Goal: Task Accomplishment & Management: Use online tool/utility

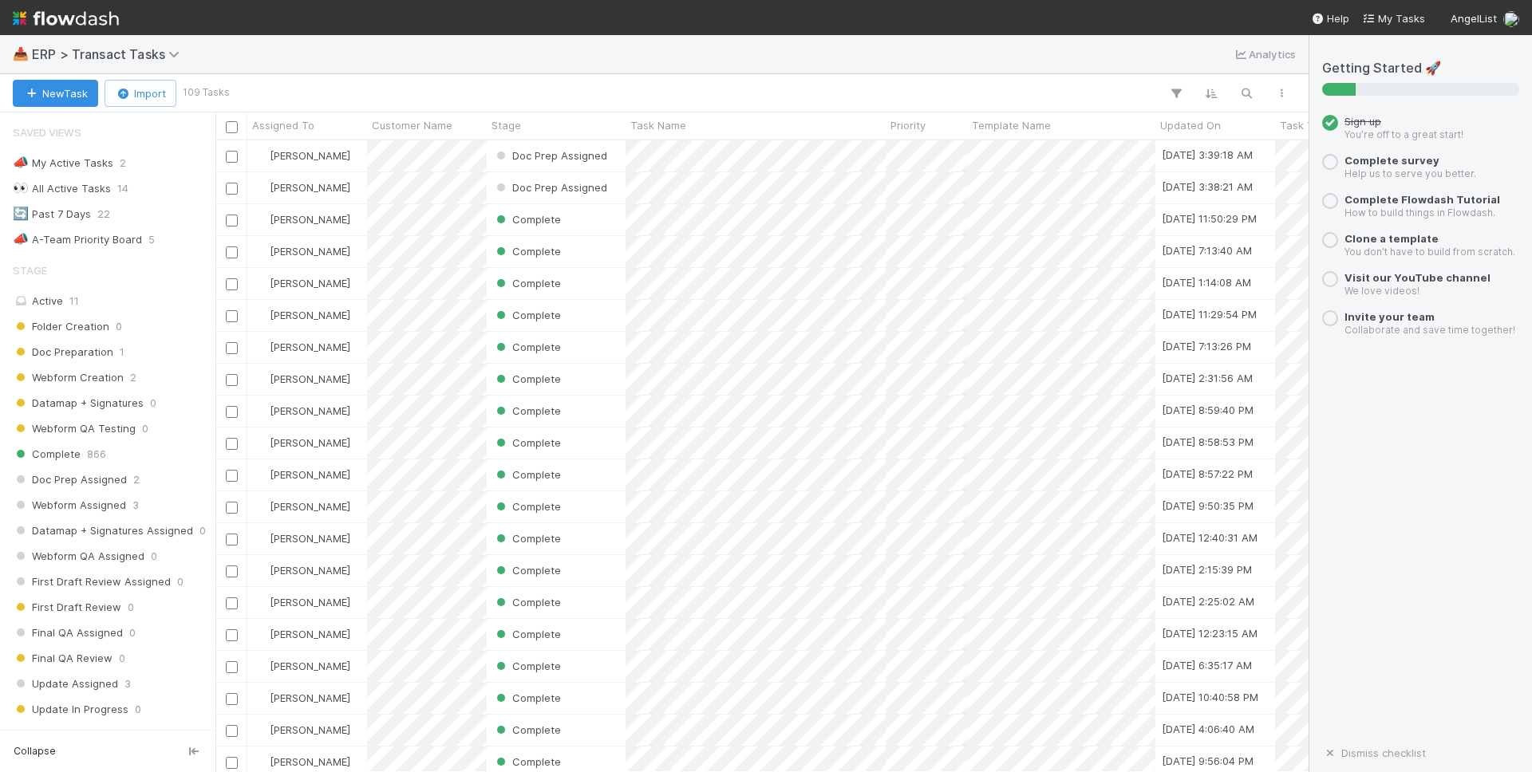
scroll to position [362, 0]
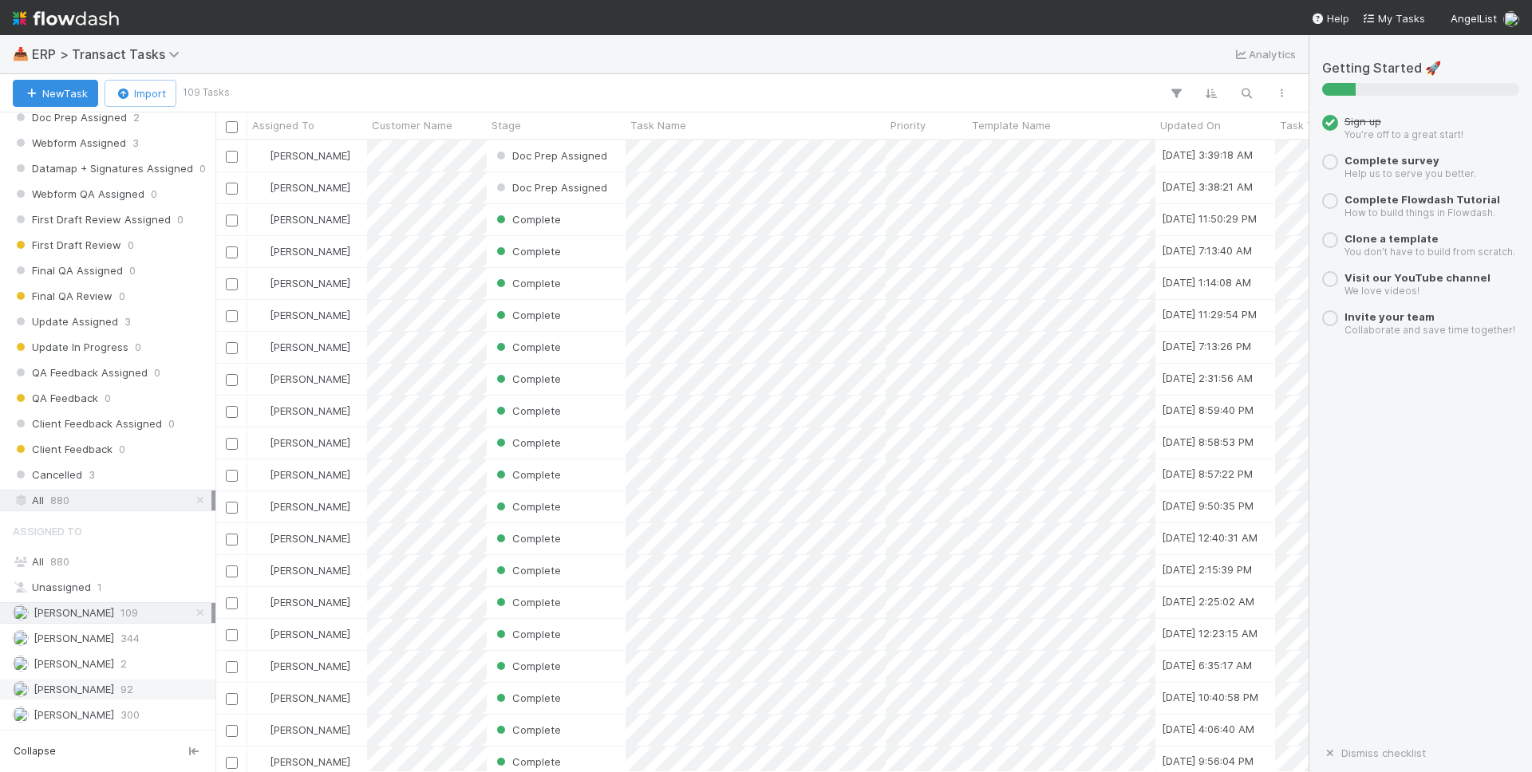
click at [104, 690] on div "[PERSON_NAME] 92" at bounding box center [112, 690] width 199 height 20
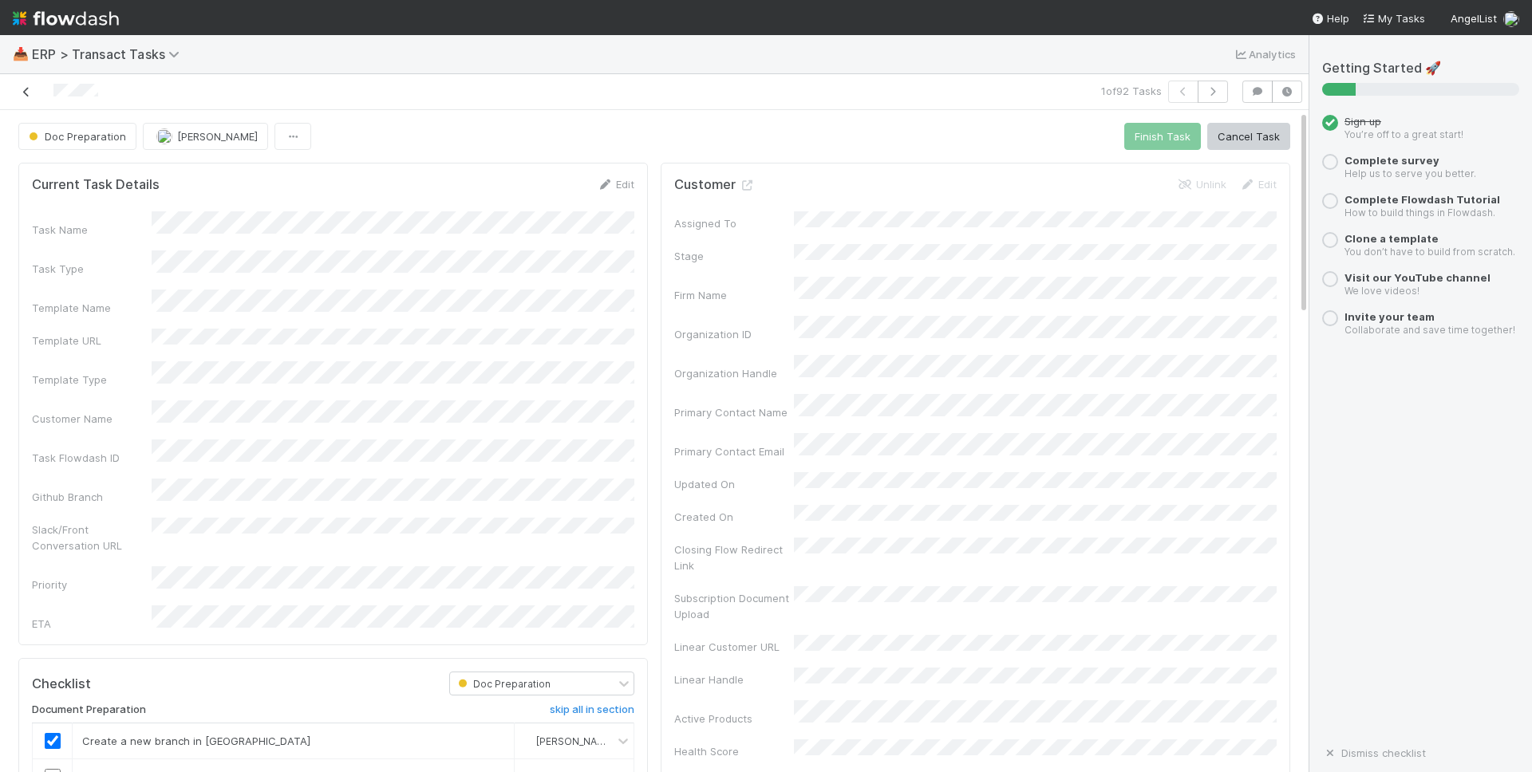
click at [21, 96] on icon at bounding box center [26, 92] width 16 height 10
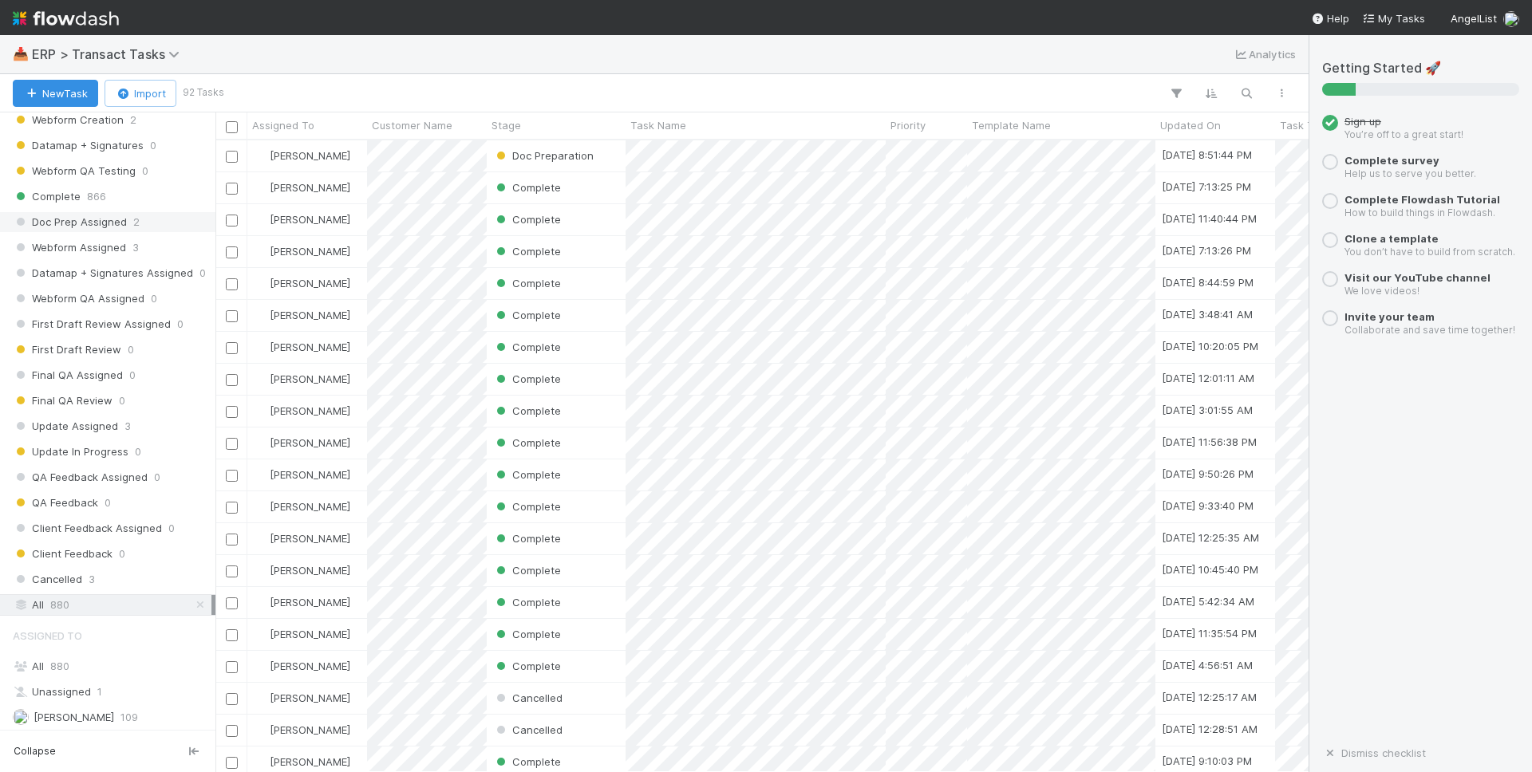
scroll to position [362, 0]
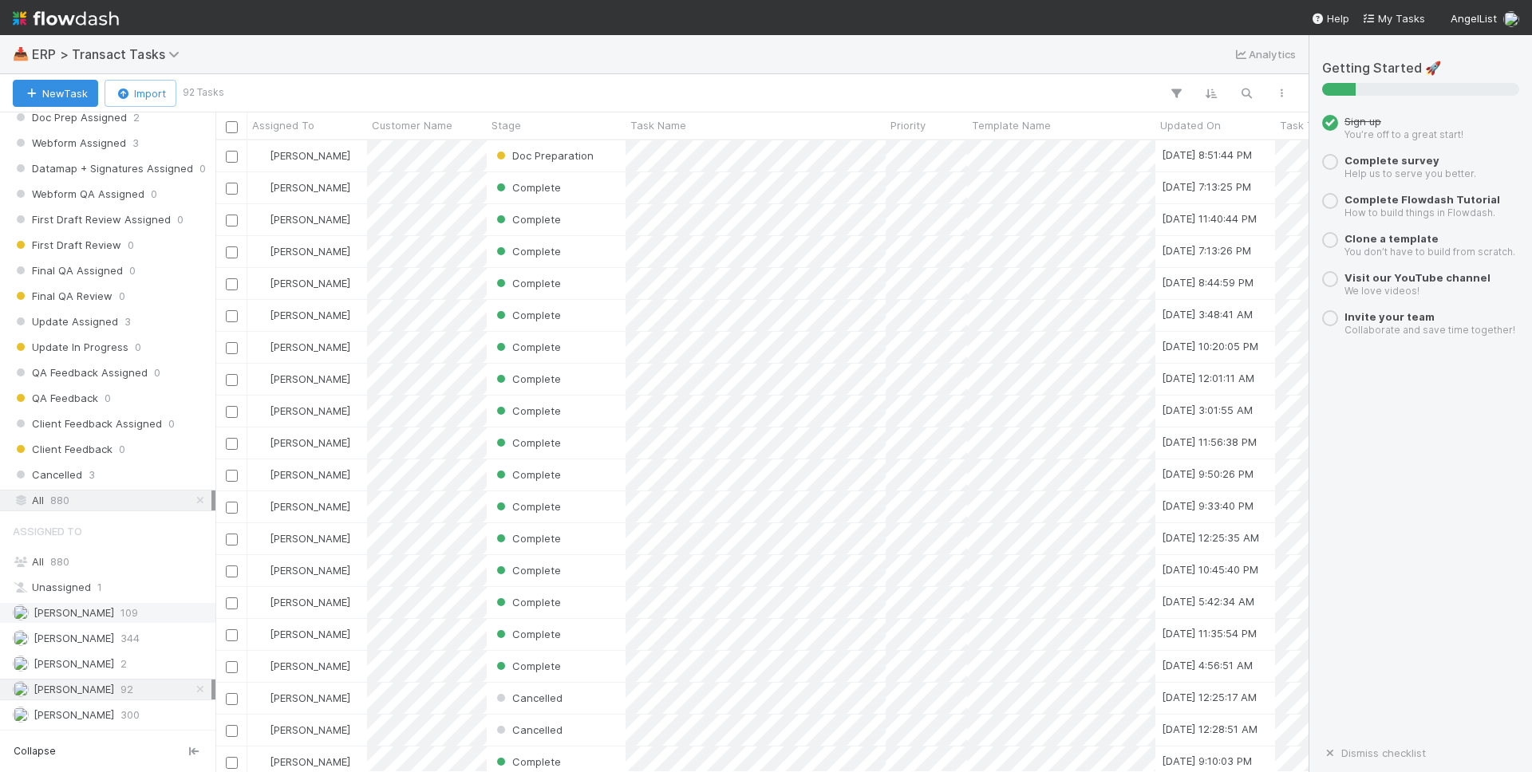
click at [82, 613] on span "[PERSON_NAME]" at bounding box center [74, 612] width 81 height 13
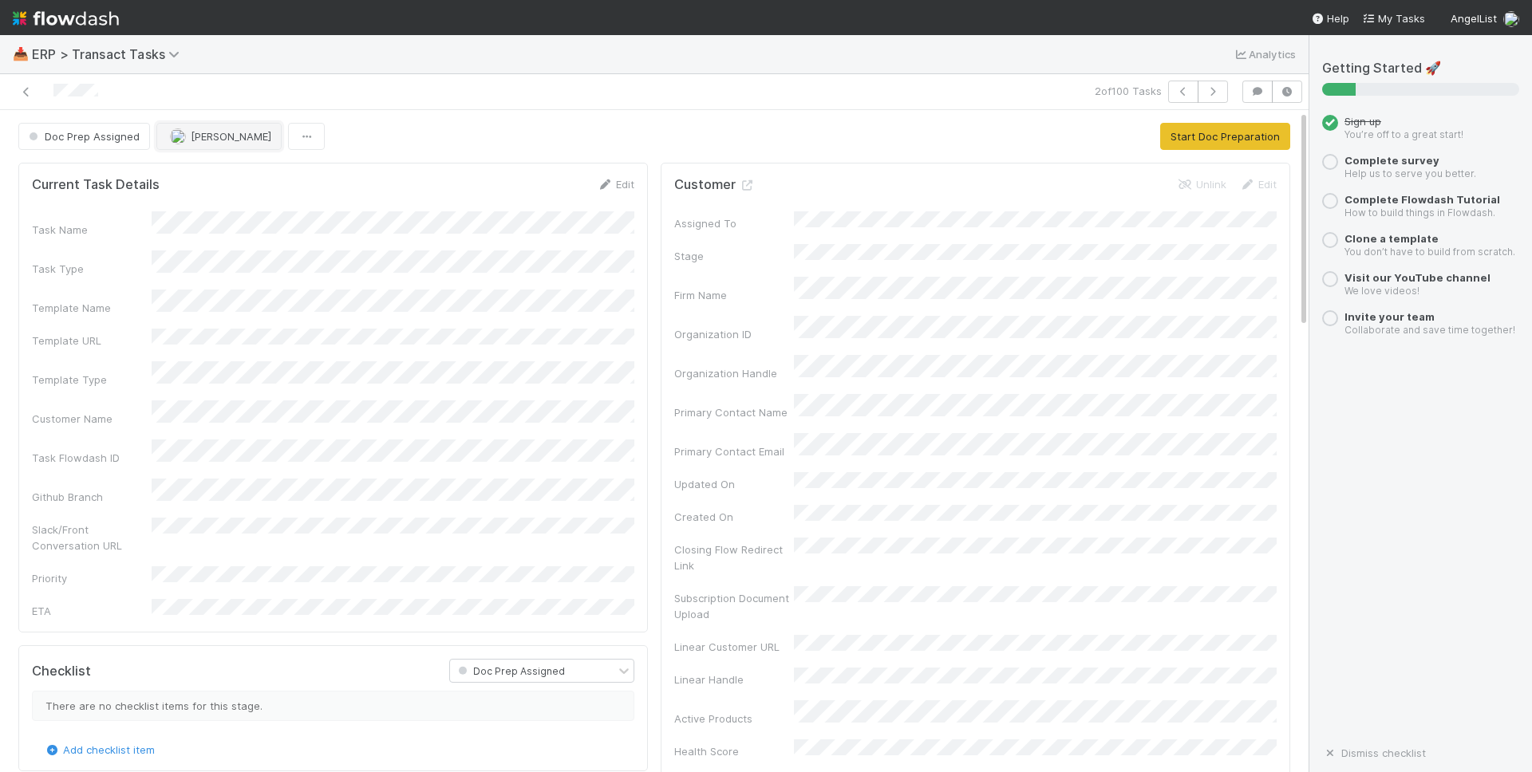
click at [204, 143] on button "[PERSON_NAME]" at bounding box center [218, 136] width 125 height 27
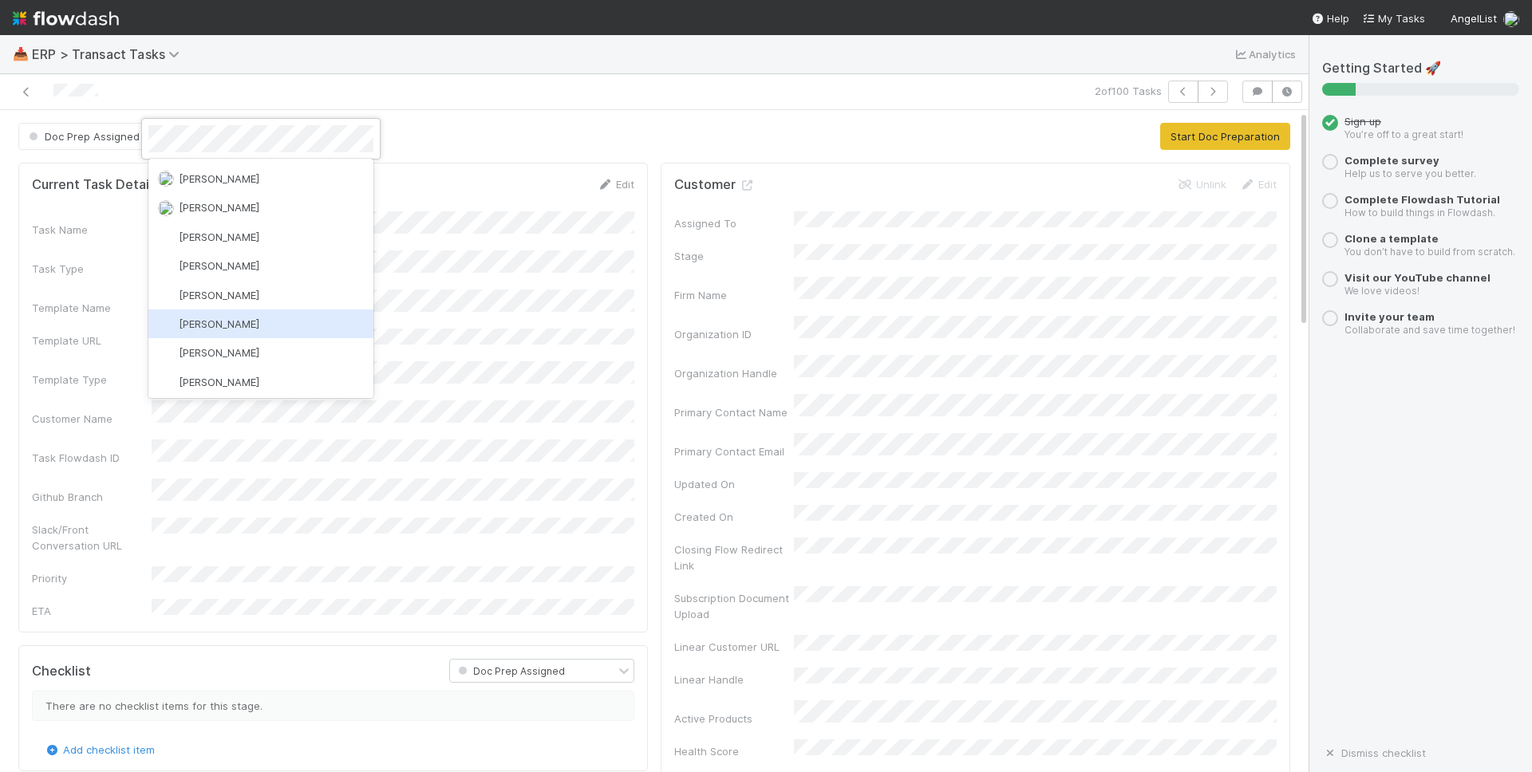
scroll to position [202, 0]
click at [242, 207] on span "[PERSON_NAME]" at bounding box center [219, 206] width 81 height 13
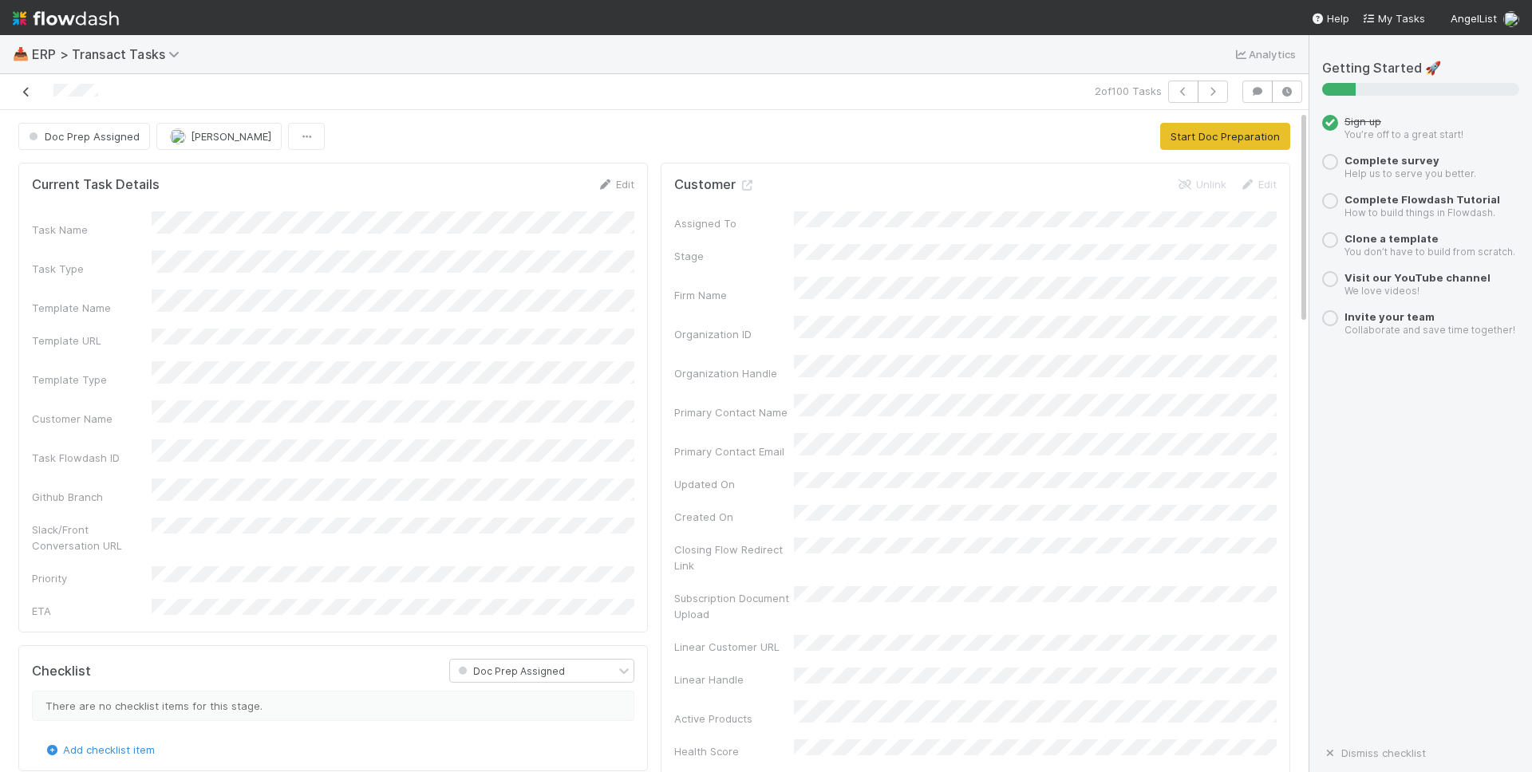
click at [18, 89] on icon at bounding box center [26, 92] width 16 height 10
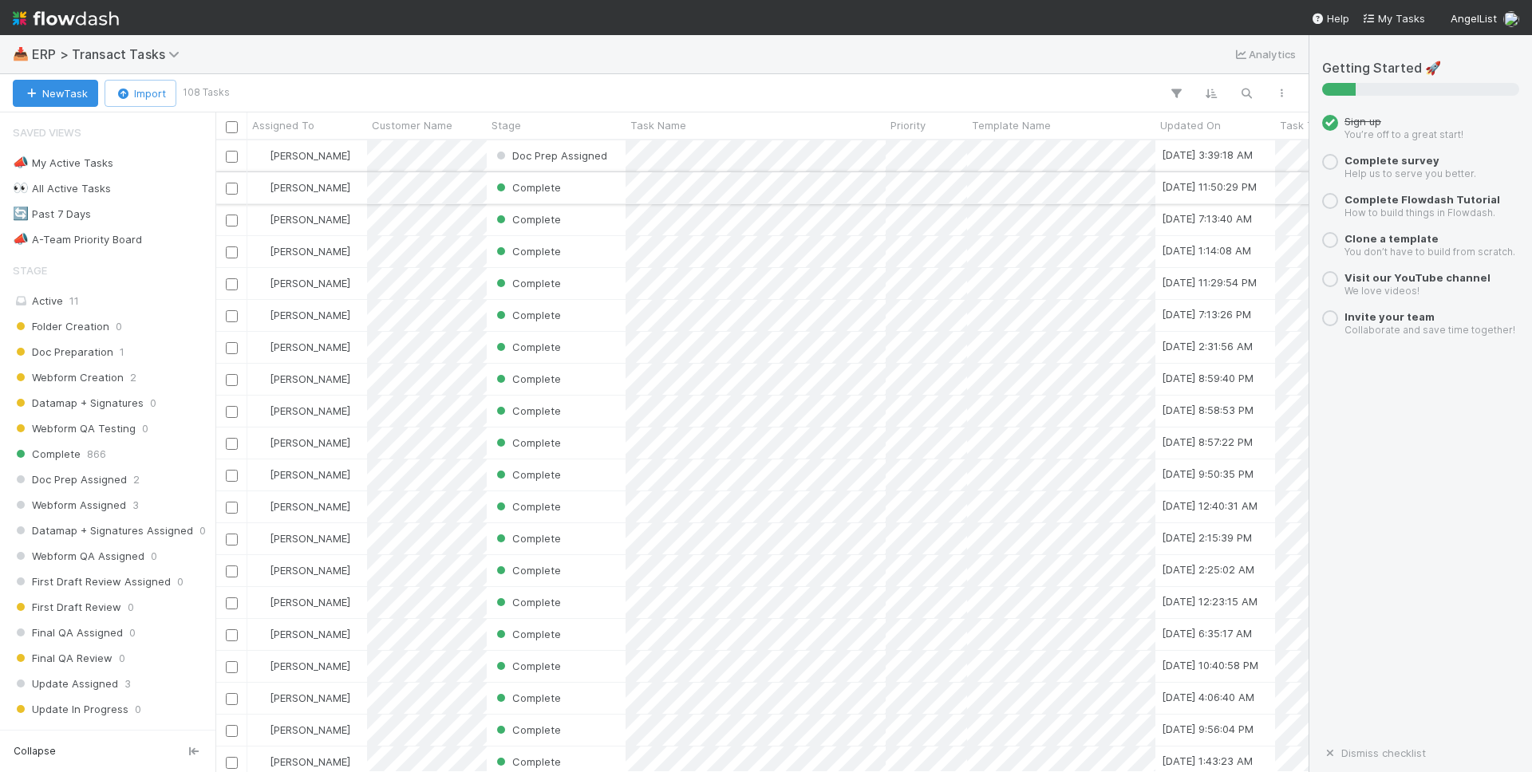
scroll to position [632, 1093]
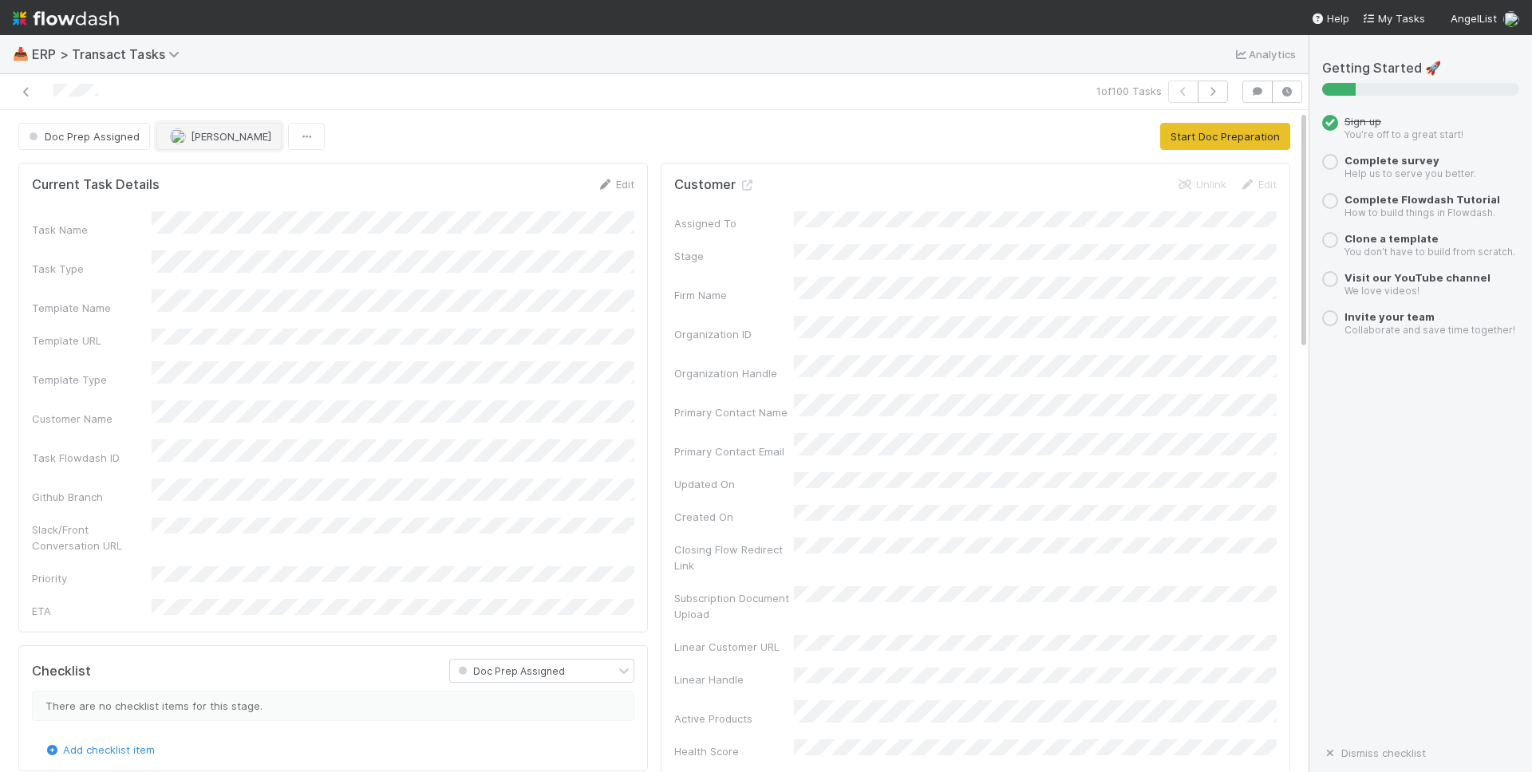
click at [186, 139] on span "[PERSON_NAME]" at bounding box center [220, 136] width 101 height 13
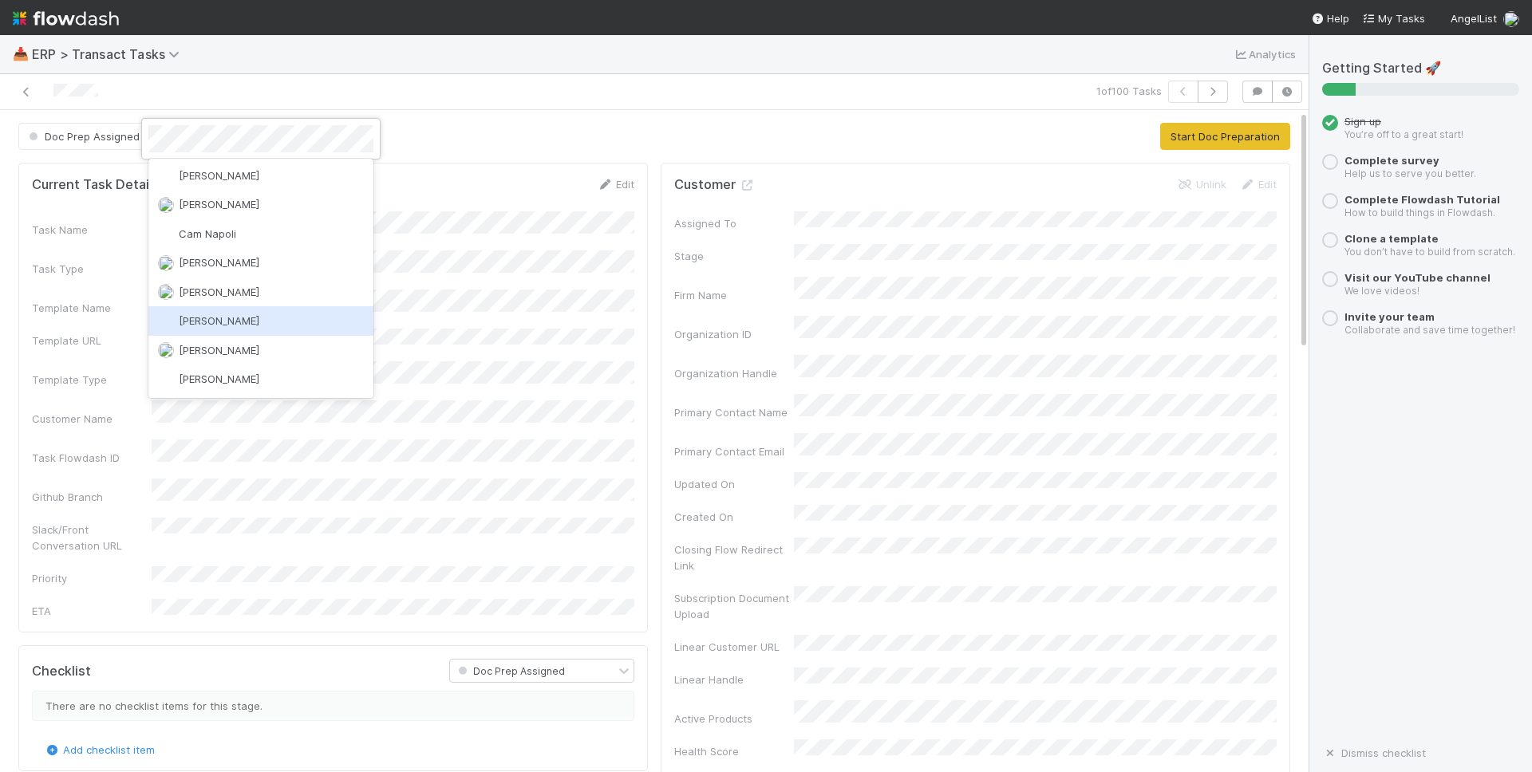
scroll to position [113, 0]
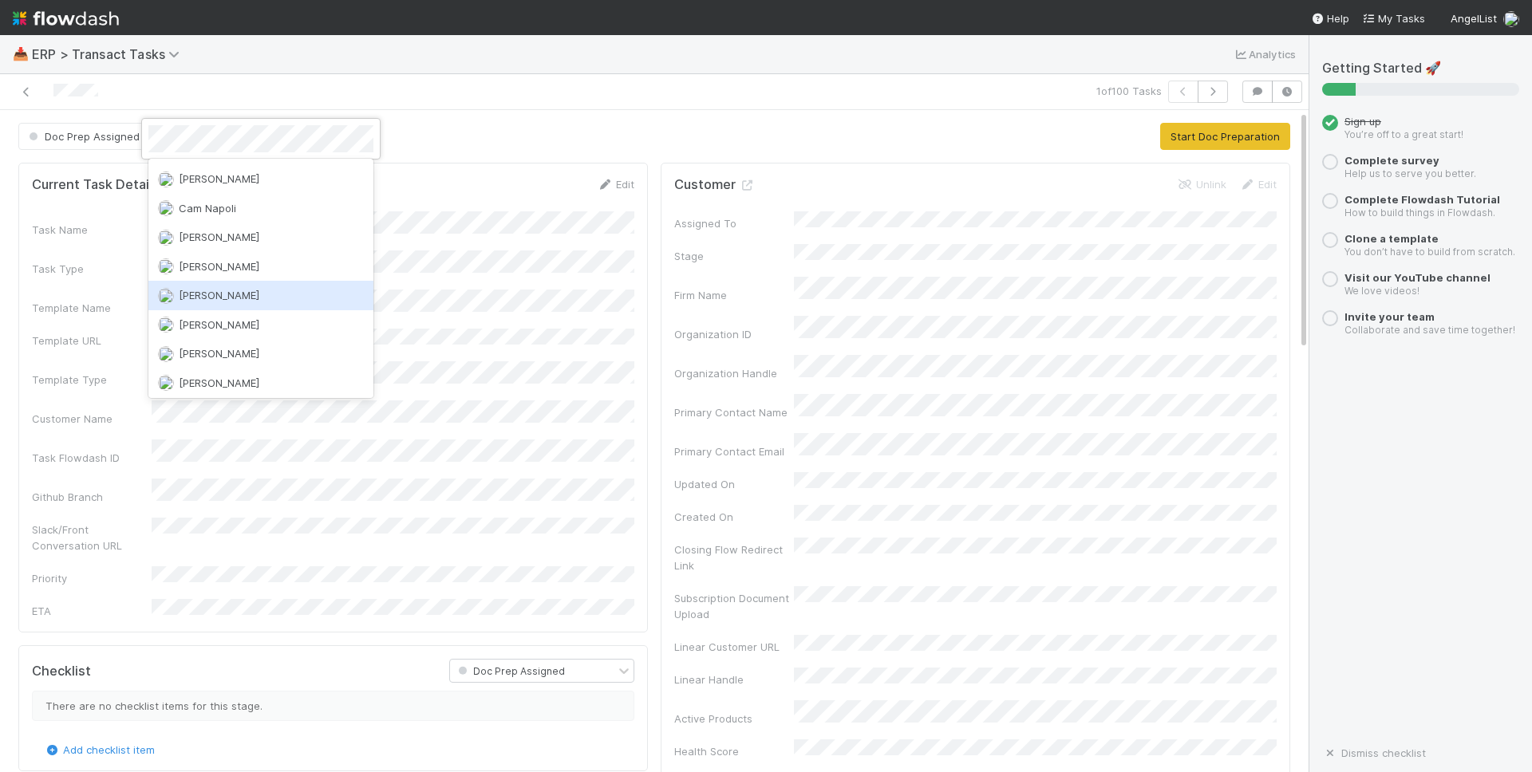
click at [228, 298] on span "[PERSON_NAME]" at bounding box center [219, 295] width 81 height 13
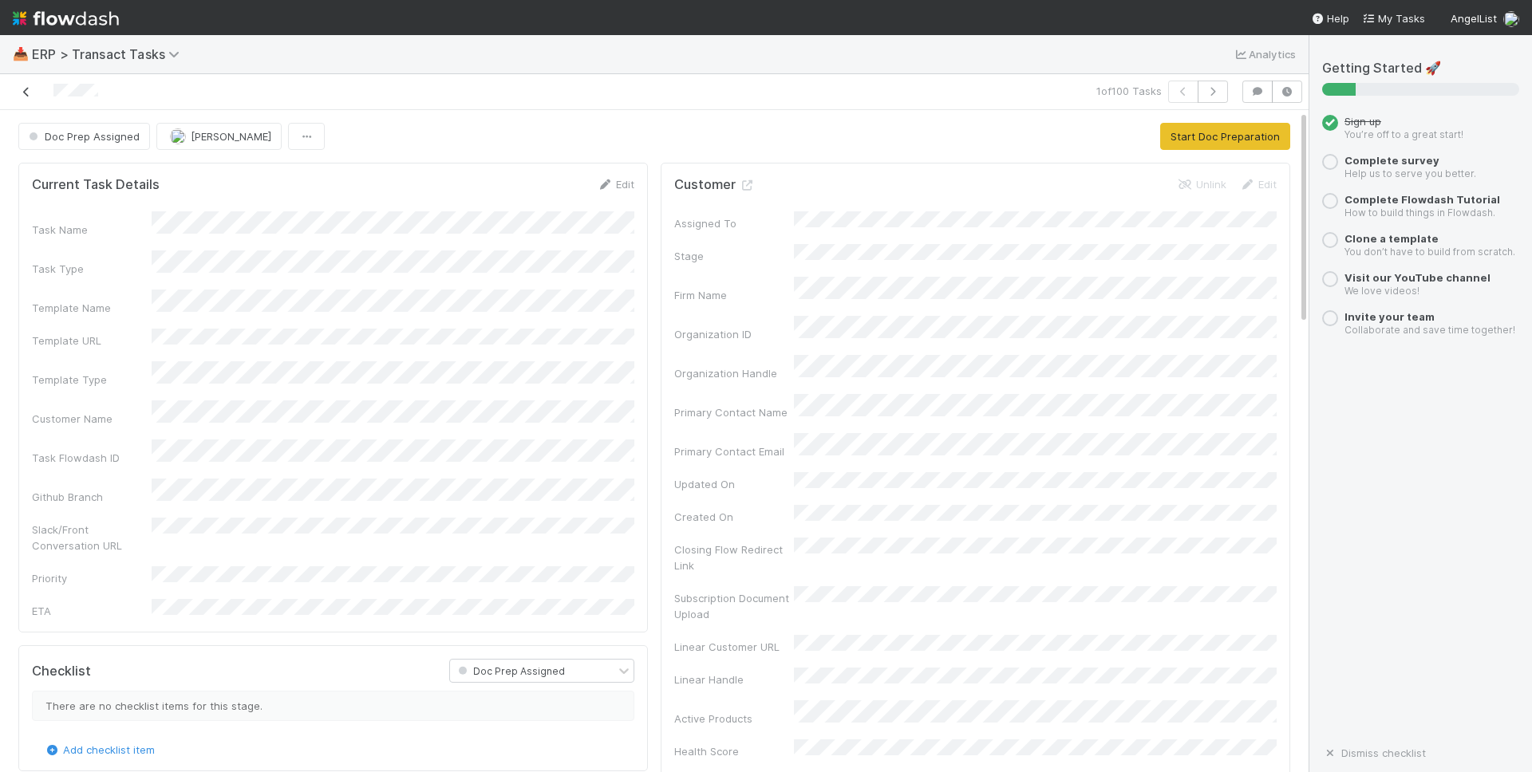
click at [20, 94] on icon at bounding box center [26, 92] width 16 height 10
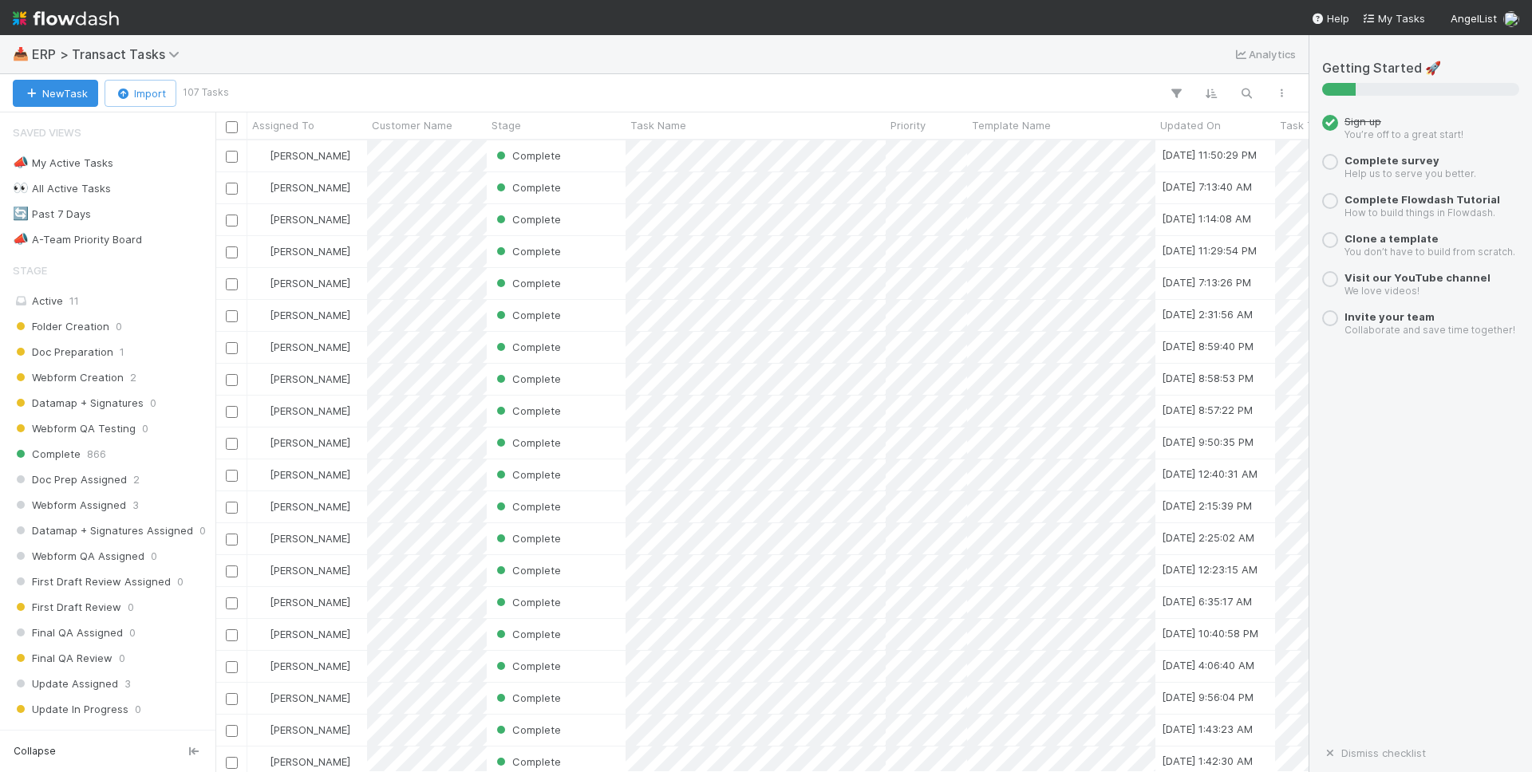
scroll to position [632, 1093]
